Goal: Transaction & Acquisition: Purchase product/service

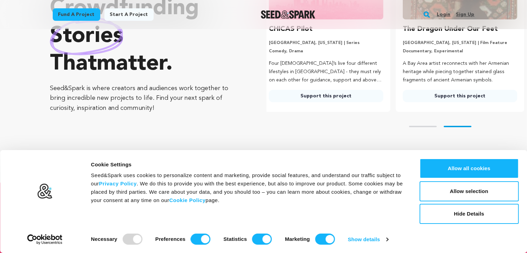
scroll to position [0, 139]
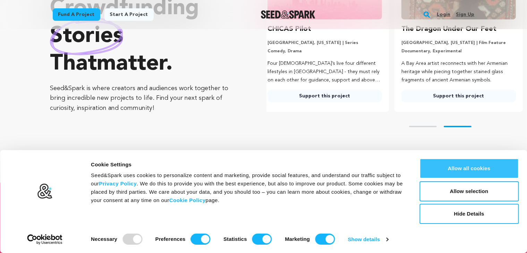
click at [460, 165] on button "Allow all cookies" at bounding box center [468, 168] width 99 height 20
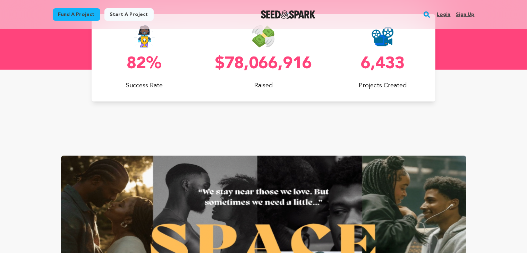
scroll to position [139, 0]
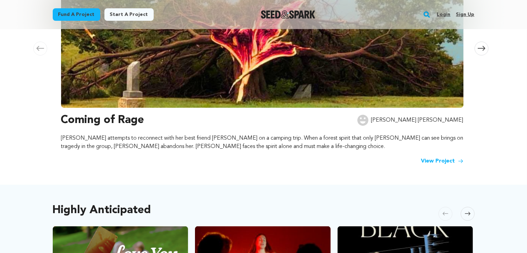
scroll to position [243, 0]
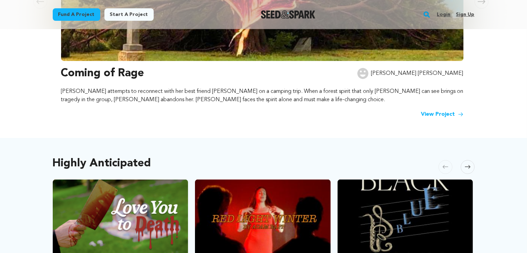
click at [438, 114] on link "View Project" at bounding box center [442, 114] width 42 height 8
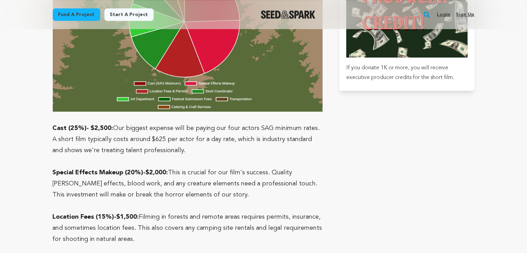
scroll to position [2011, 0]
click at [248, 167] on p "Special Effects Makeup (20%)-$2,000: This is crucial for our film's success. Qu…" at bounding box center [188, 183] width 270 height 33
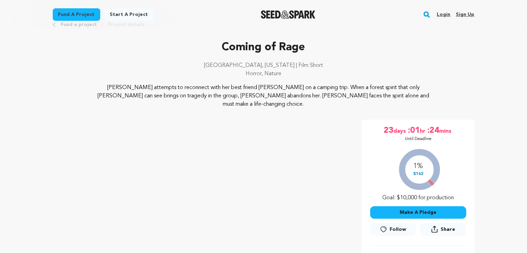
scroll to position [0, 0]
